Goal: Find specific page/section: Find specific page/section

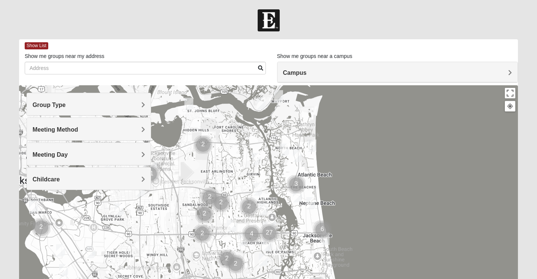
click at [98, 107] on h4 "Group Type" at bounding box center [89, 104] width 113 height 7
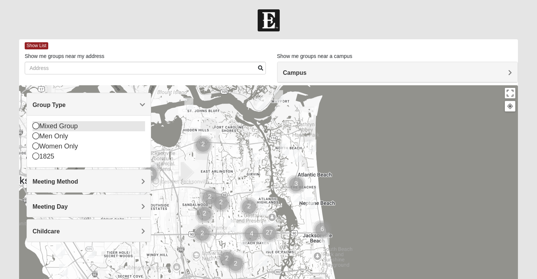
click at [35, 126] on icon at bounding box center [36, 125] width 7 height 7
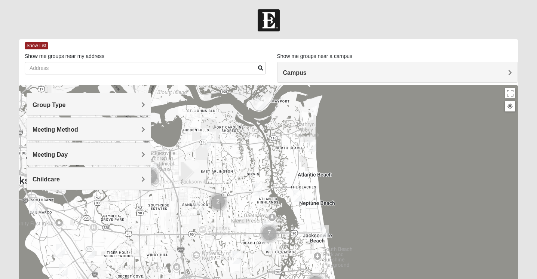
click at [53, 109] on div "Group Type" at bounding box center [89, 104] width 124 height 22
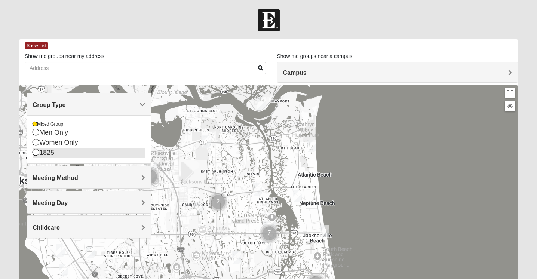
click at [36, 153] on icon at bounding box center [36, 152] width 7 height 7
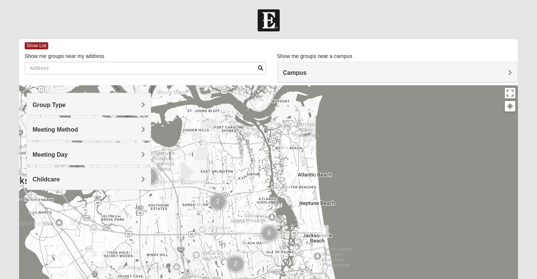
click at [50, 109] on div "Group Type" at bounding box center [89, 104] width 124 height 22
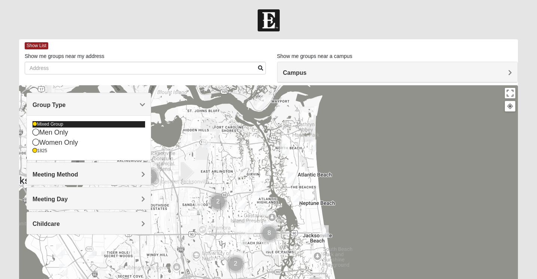
click at [35, 126] on icon at bounding box center [35, 124] width 4 height 4
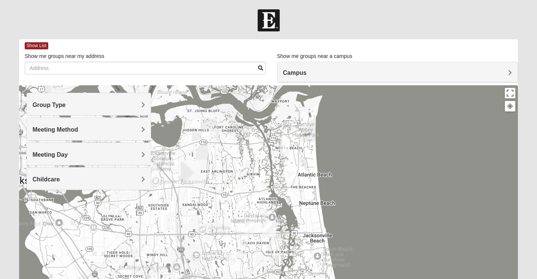
click at [58, 108] on span "Group Type" at bounding box center [49, 105] width 33 height 6
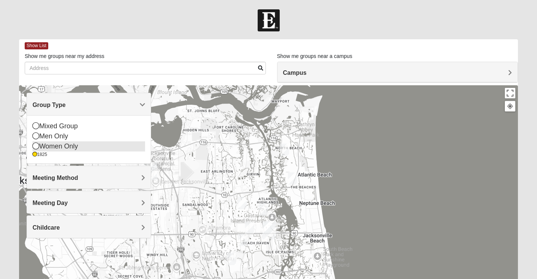
click at [38, 144] on icon at bounding box center [36, 145] width 7 height 7
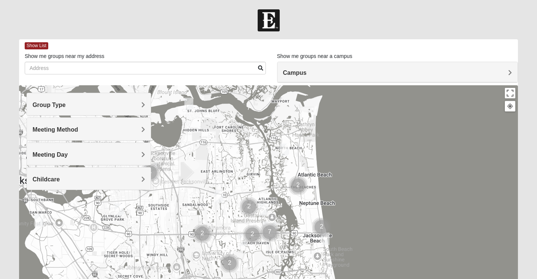
click at [73, 110] on div "Group Type" at bounding box center [89, 104] width 124 height 22
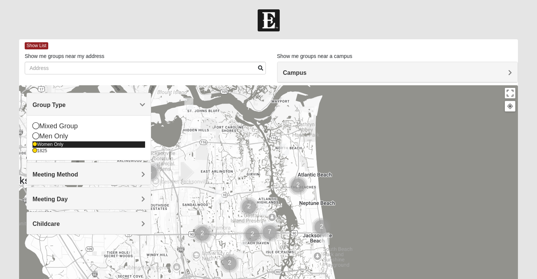
click at [36, 146] on icon at bounding box center [35, 144] width 4 height 4
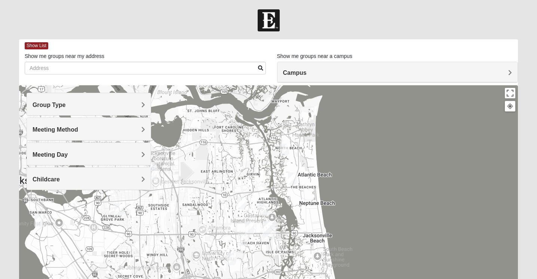
click at [100, 131] on h4 "Meeting Method" at bounding box center [89, 129] width 113 height 7
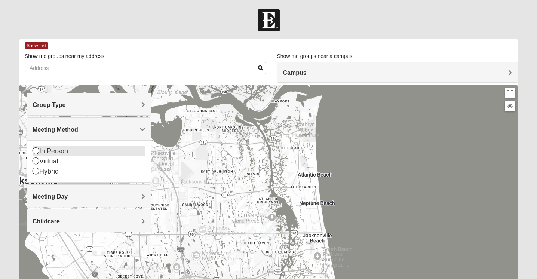
click at [68, 150] on div "In Person" at bounding box center [89, 151] width 113 height 10
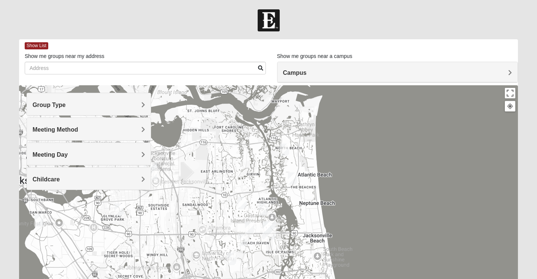
click at [69, 157] on h4 "Meeting Day" at bounding box center [89, 154] width 113 height 7
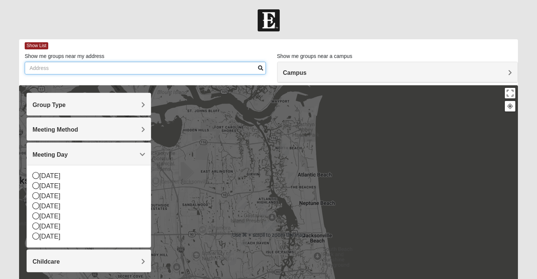
click at [192, 65] on input "Show me groups near my address" at bounding box center [145, 68] width 241 height 13
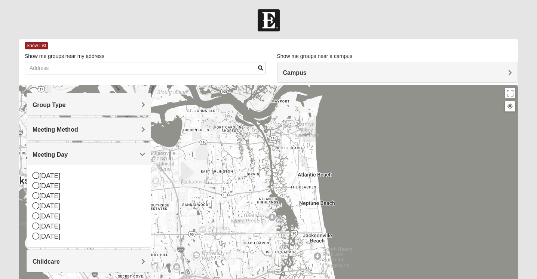
click at [295, 179] on img "1825 Mixed Arola 32233" at bounding box center [292, 178] width 9 height 12
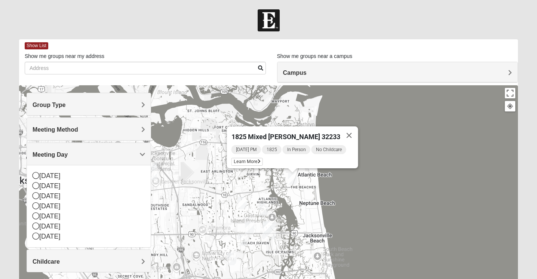
click at [263, 207] on img "1825 Womens Wood 32224" at bounding box center [263, 209] width 9 height 12
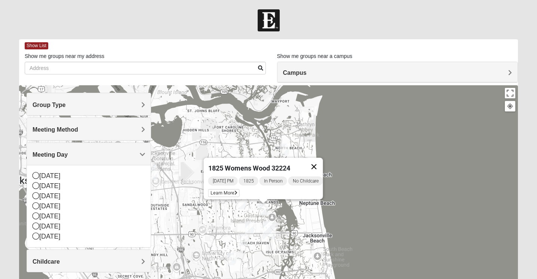
click at [319, 162] on button "Close" at bounding box center [314, 167] width 18 height 18
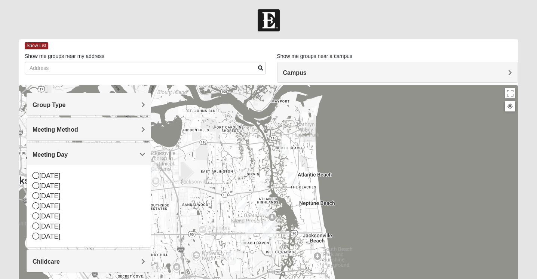
click at [296, 179] on img "1825 Mixed Arola 32233" at bounding box center [292, 178] width 9 height 12
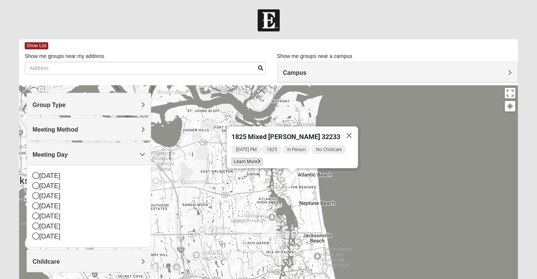
click at [253, 158] on span "Learn More" at bounding box center [246, 162] width 31 height 8
